Goal: Information Seeking & Learning: Learn about a topic

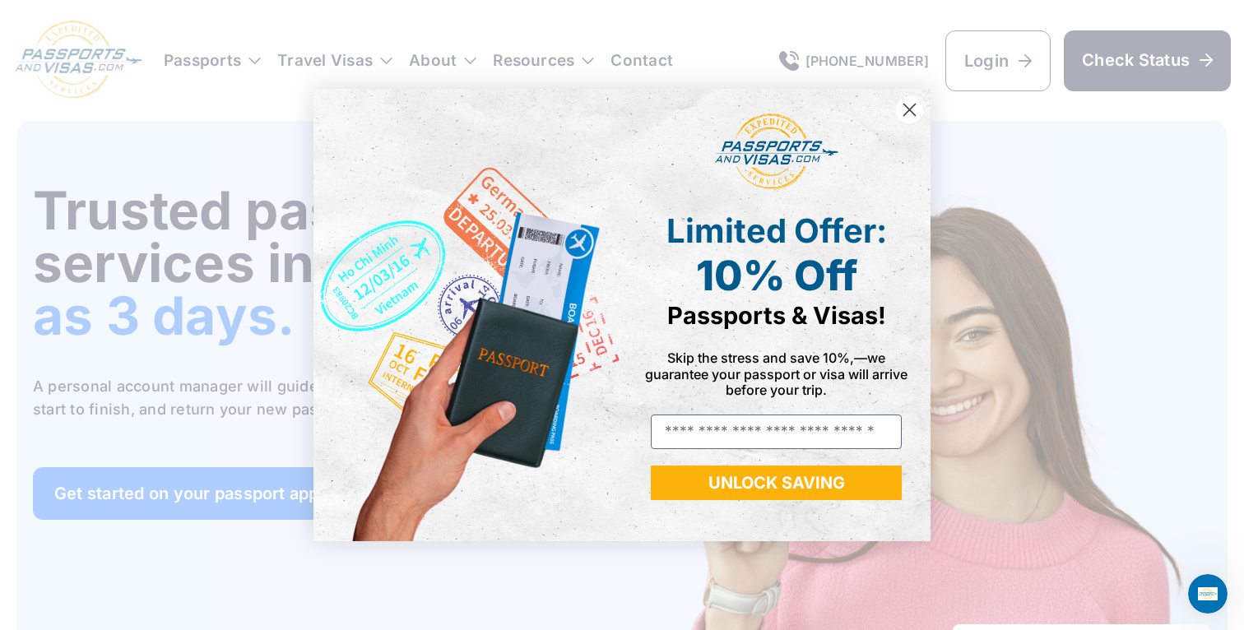
click at [909, 109] on icon "Close dialog" at bounding box center [910, 110] width 12 height 12
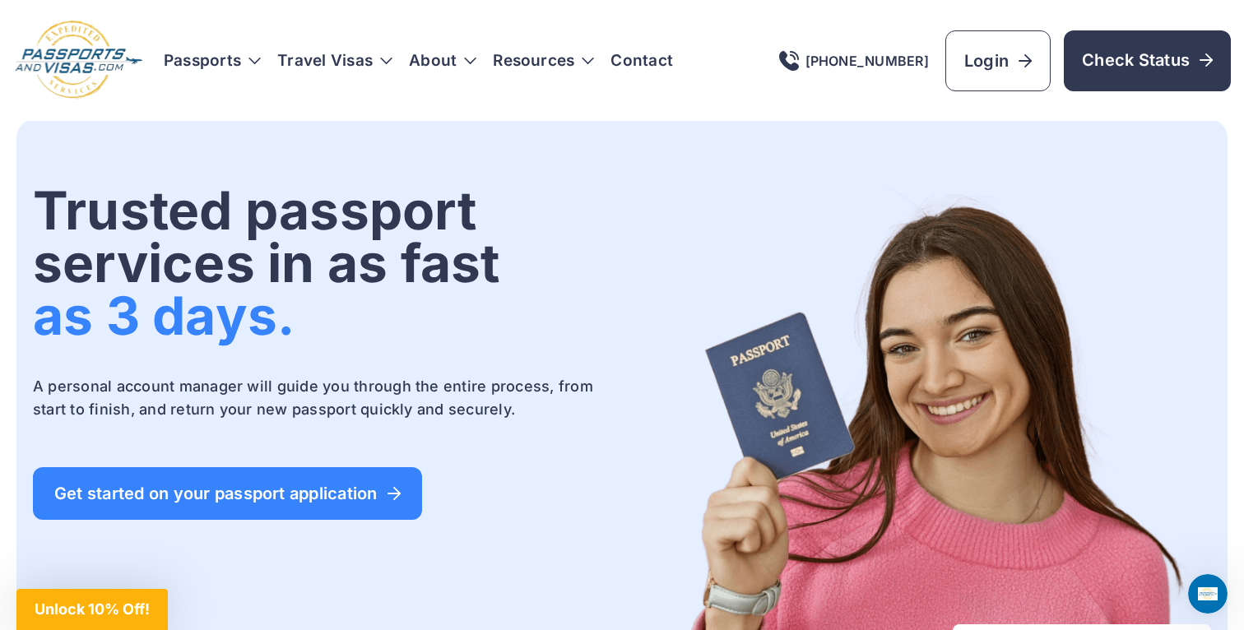
click at [263, 63] on nav "Passports Passport Get started Passport Renewal Second Passport New Passport Ab…" at bounding box center [418, 61] width 509 height 16
click at [255, 61] on h3 "Passports" at bounding box center [212, 61] width 97 height 16
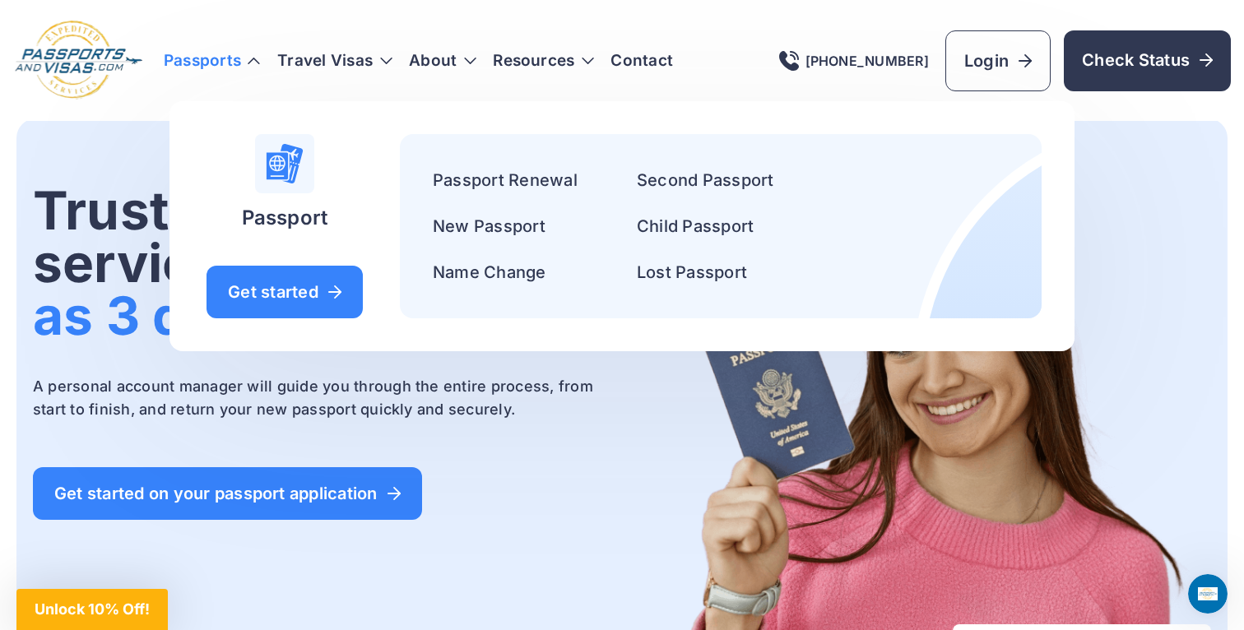
click at [255, 61] on h3 "Passports" at bounding box center [212, 61] width 97 height 16
click at [437, 457] on div "Trusted passport services in as fast as 3 days. A personal account manager will…" at bounding box center [326, 478] width 586 height 588
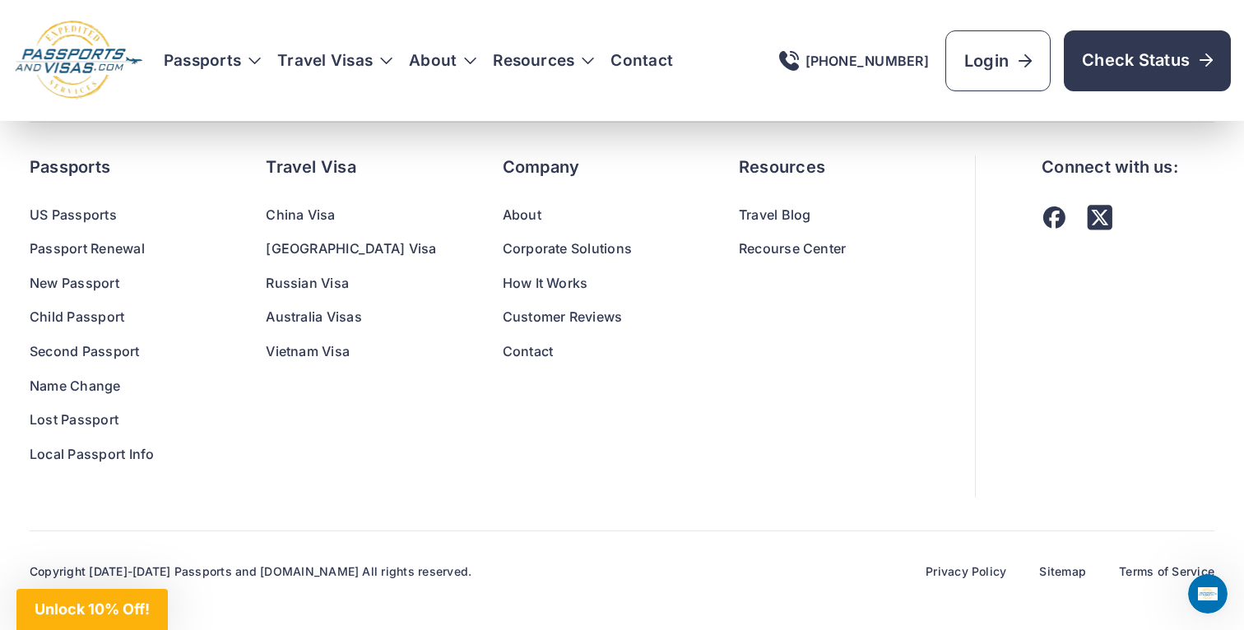
scroll to position [11026, 0]
click at [739, 214] on link "Travel Blog" at bounding box center [824, 214] width 170 height 21
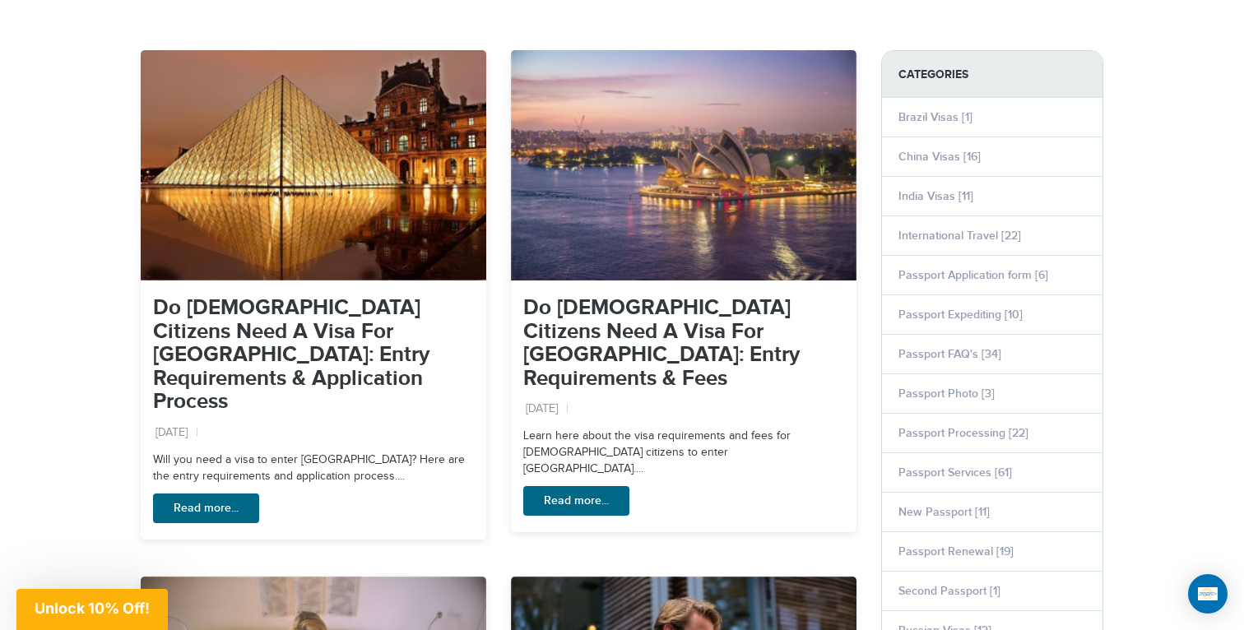
scroll to position [480, 0]
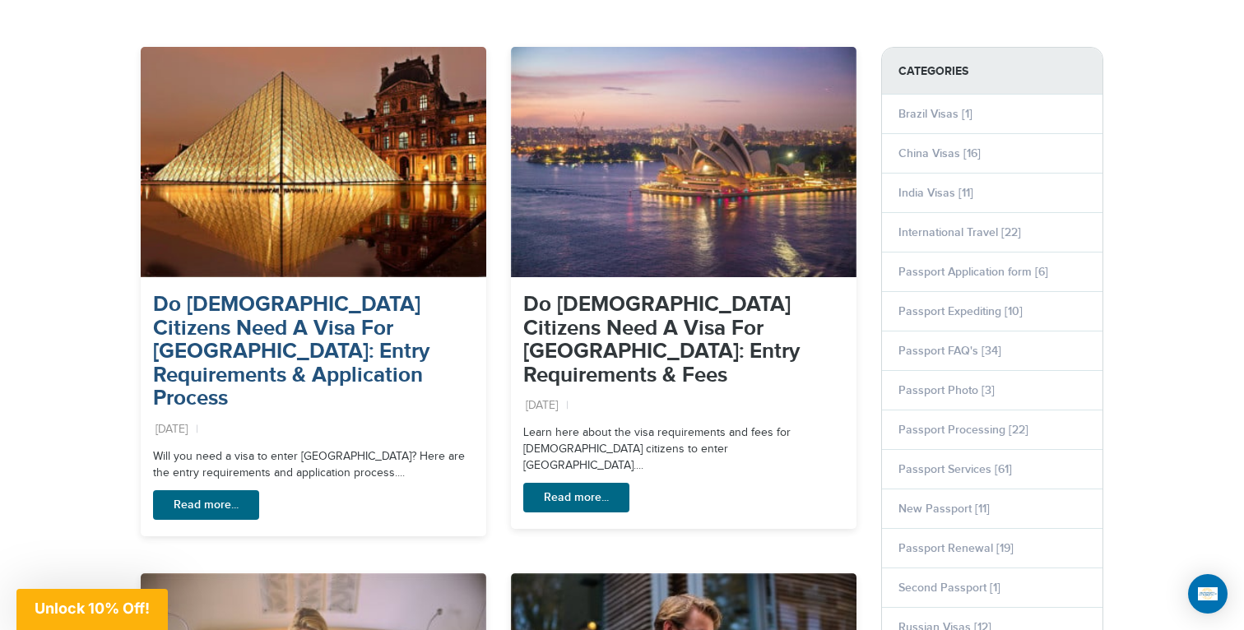
click at [264, 315] on link "Do [DEMOGRAPHIC_DATA] Citizens Need A Visa For [GEOGRAPHIC_DATA]: Entry Require…" at bounding box center [291, 351] width 276 height 119
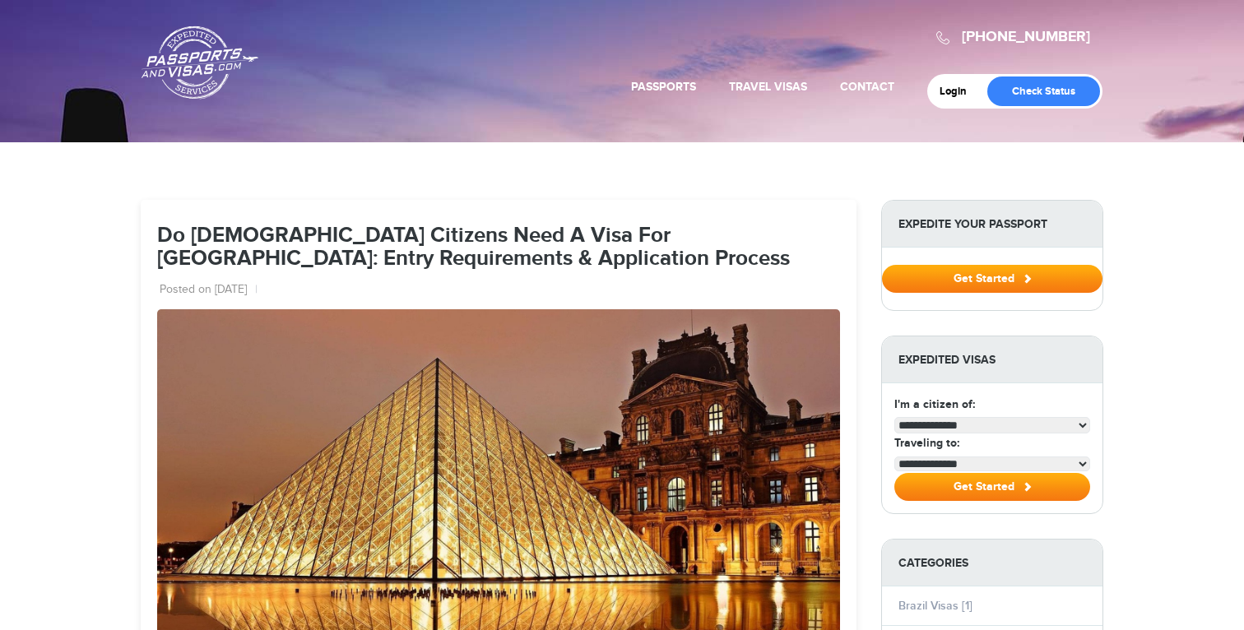
select select "**********"
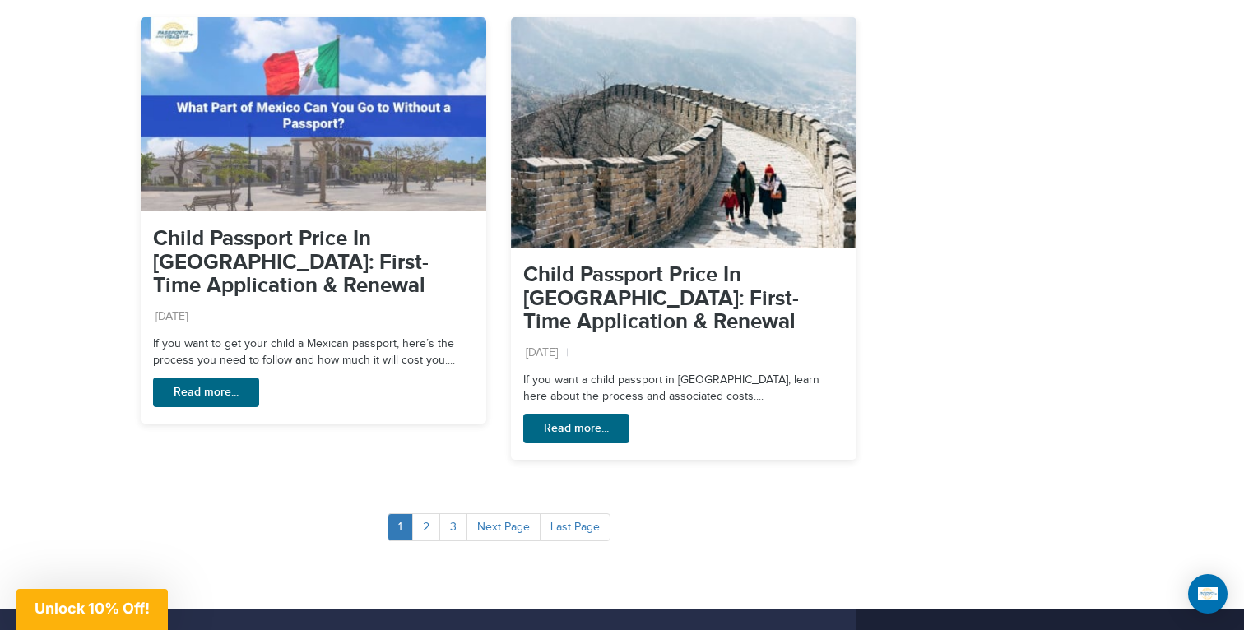
scroll to position [2447, 0]
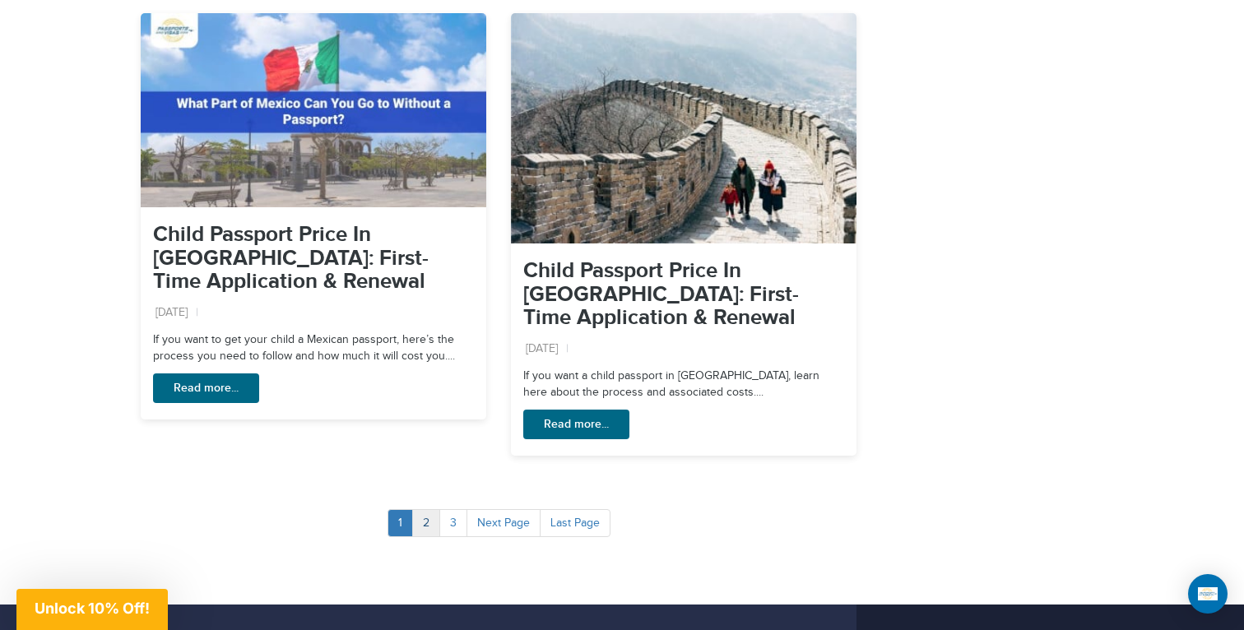
click at [433, 509] on link "2" at bounding box center [426, 523] width 28 height 28
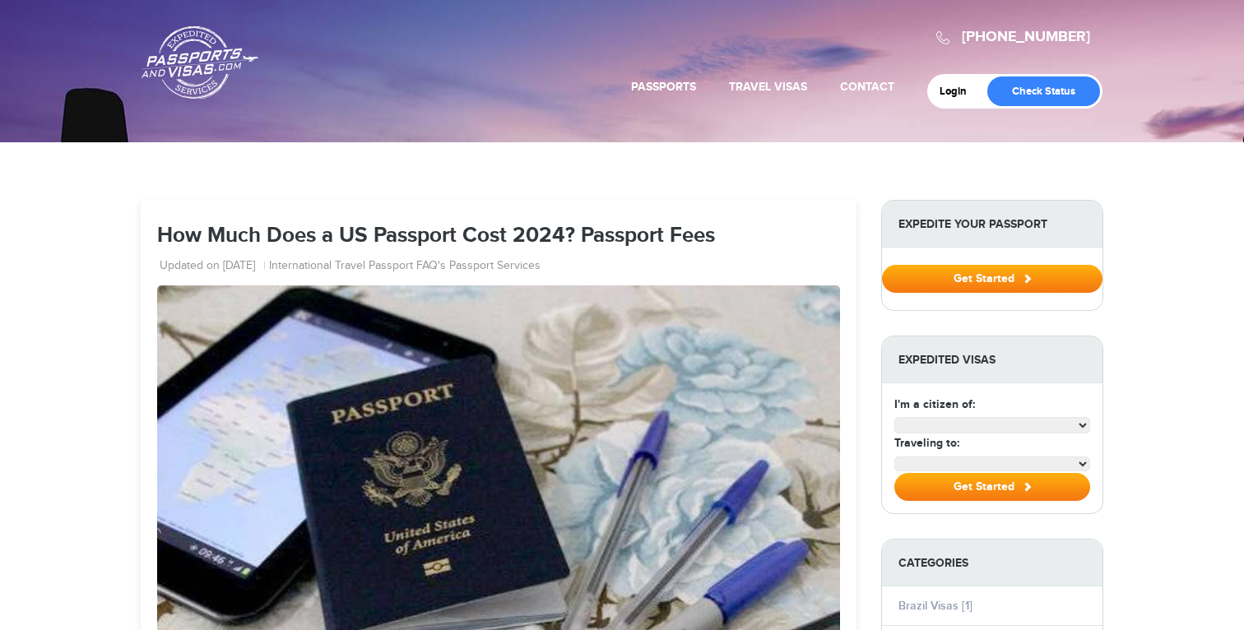
select select "**********"
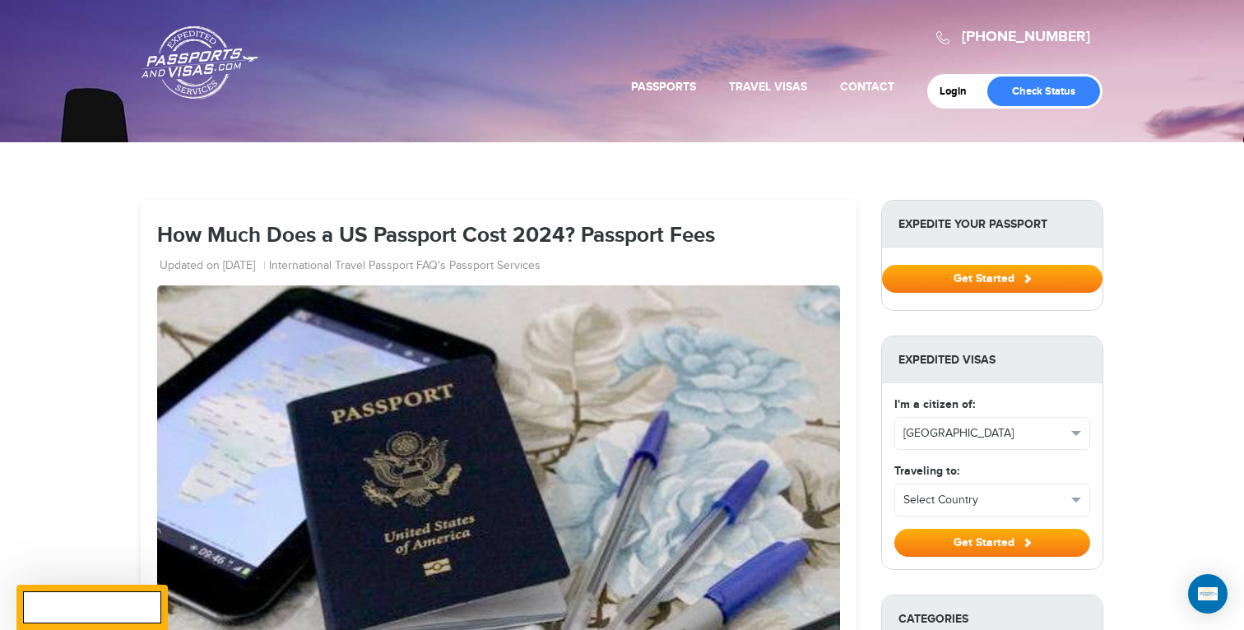
drag, startPoint x: 513, startPoint y: 234, endPoint x: 563, endPoint y: 237, distance: 49.4
click at [563, 237] on h1 "How Much Does a US Passport Cost 2024? Passport Fees" at bounding box center [498, 237] width 683 height 24
click at [577, 234] on h1 "How Much Does a US Passport Cost 2024? Passport Fees" at bounding box center [498, 237] width 683 height 24
drag, startPoint x: 563, startPoint y: 234, endPoint x: 499, endPoint y: 234, distance: 63.3
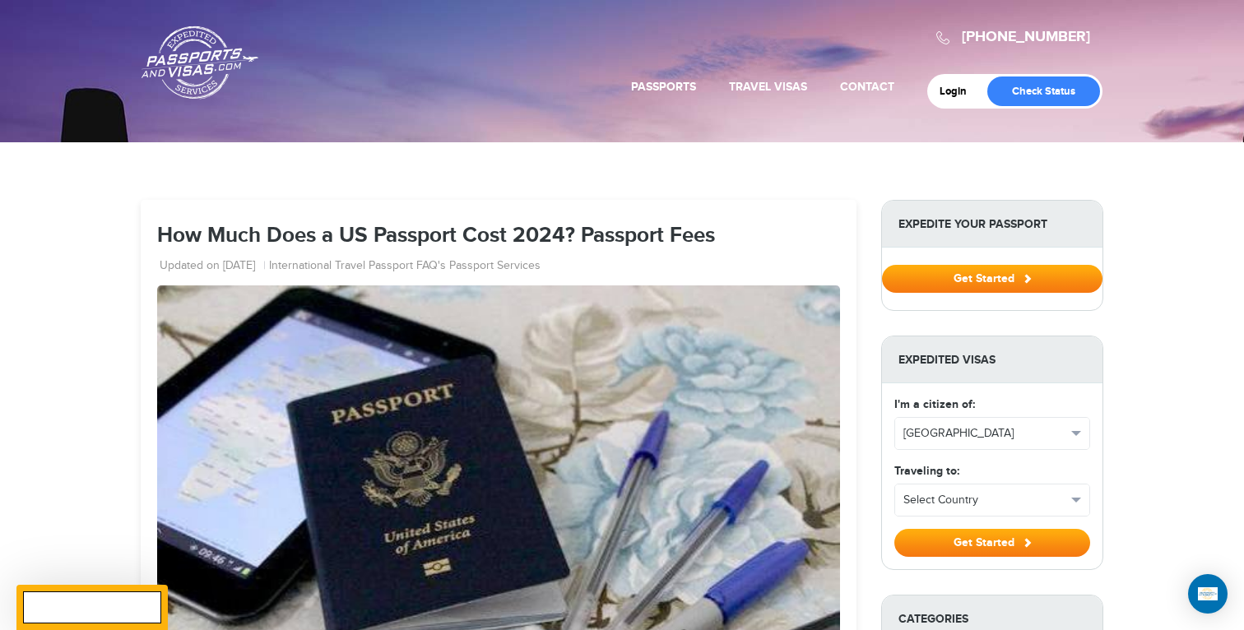
click at [499, 234] on h1 "How Much Does a US Passport Cost 2024? Passport Fees" at bounding box center [498, 237] width 683 height 24
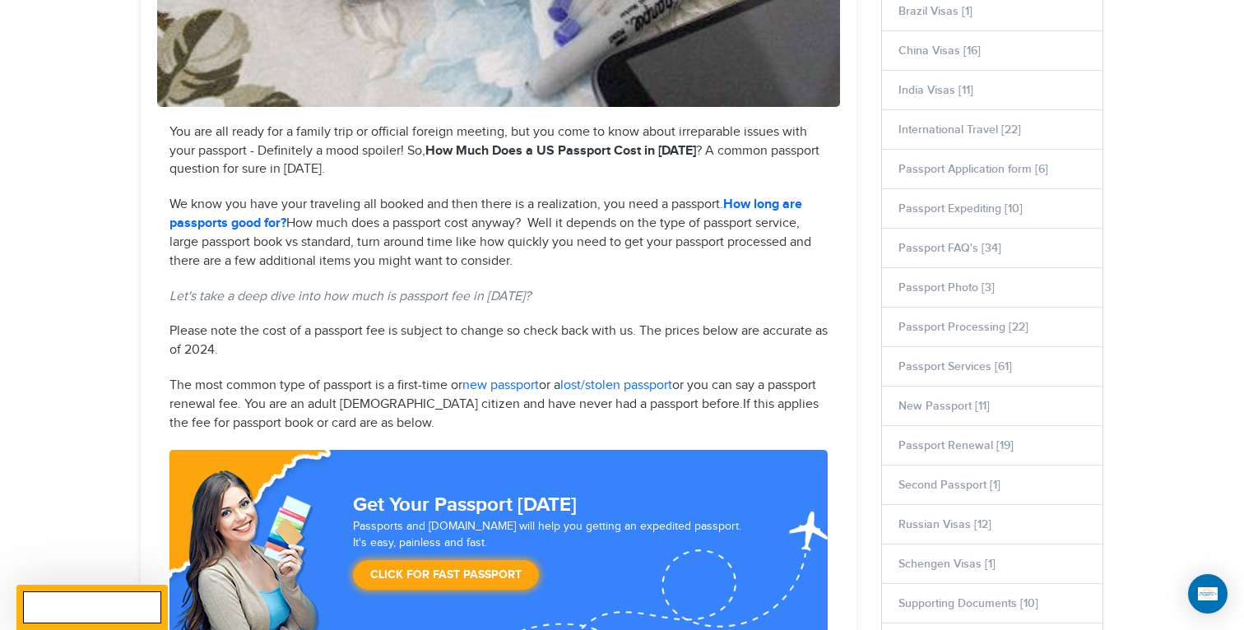
scroll to position [670, 0]
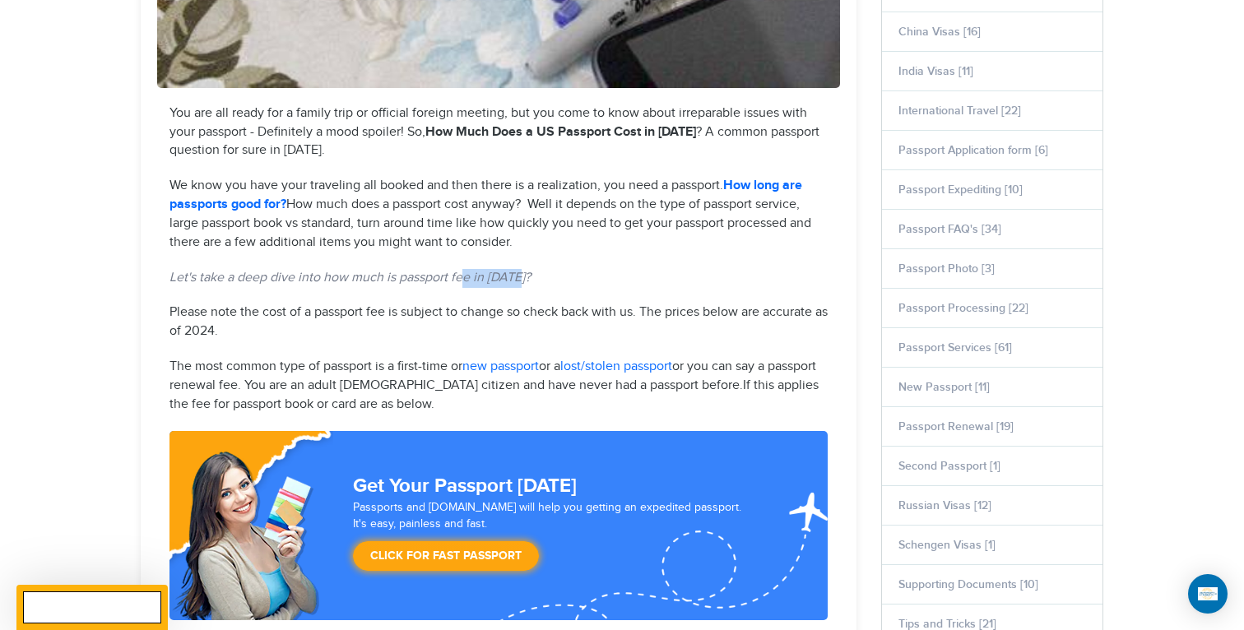
drag, startPoint x: 522, startPoint y: 280, endPoint x: 461, endPoint y: 281, distance: 60.9
click at [461, 281] on em "Let's take a deep dive into how much is passport fee in 2024?" at bounding box center [349, 278] width 361 height 16
drag, startPoint x: 700, startPoint y: 134, endPoint x: 665, endPoint y: 134, distance: 34.5
click at [665, 134] on p "You are all ready for a family trip or official foreign meeting, but you come t…" at bounding box center [498, 132] width 658 height 57
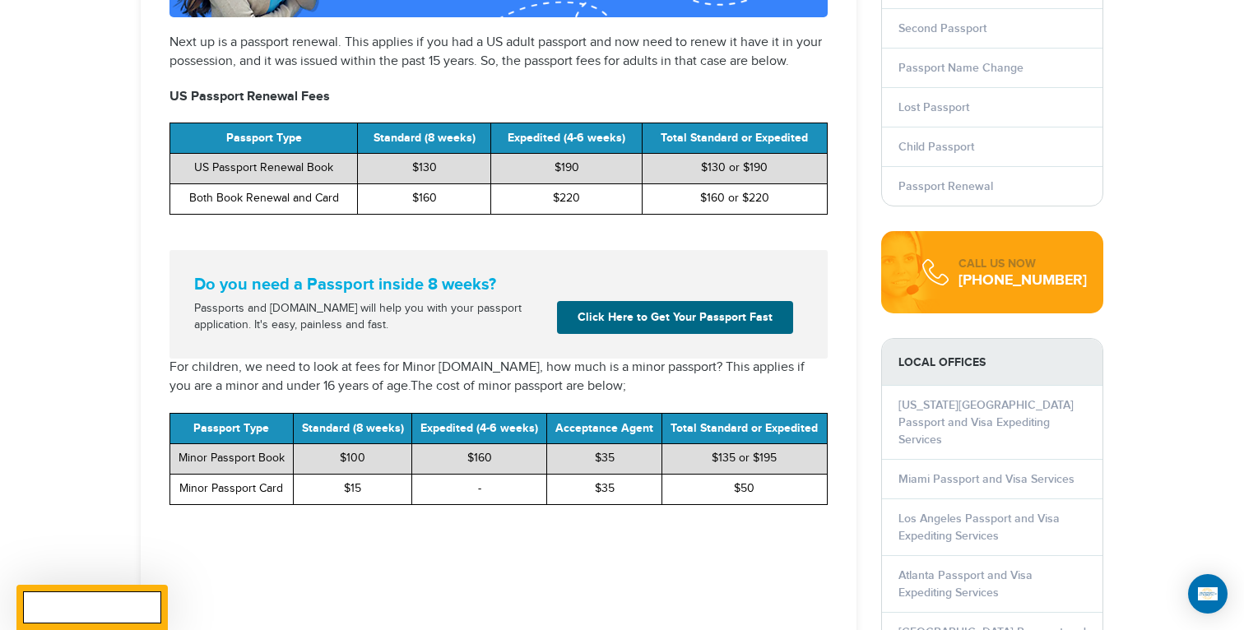
scroll to position [1712, 0]
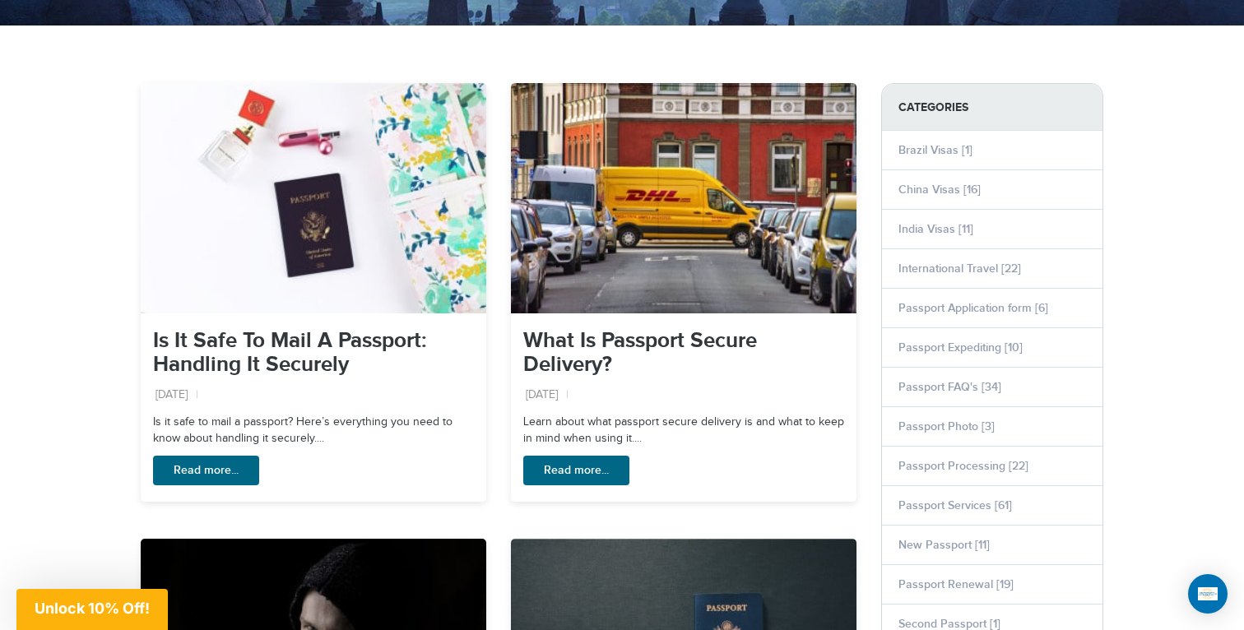
scroll to position [488, 0]
